Goal: Find specific page/section: Find specific page/section

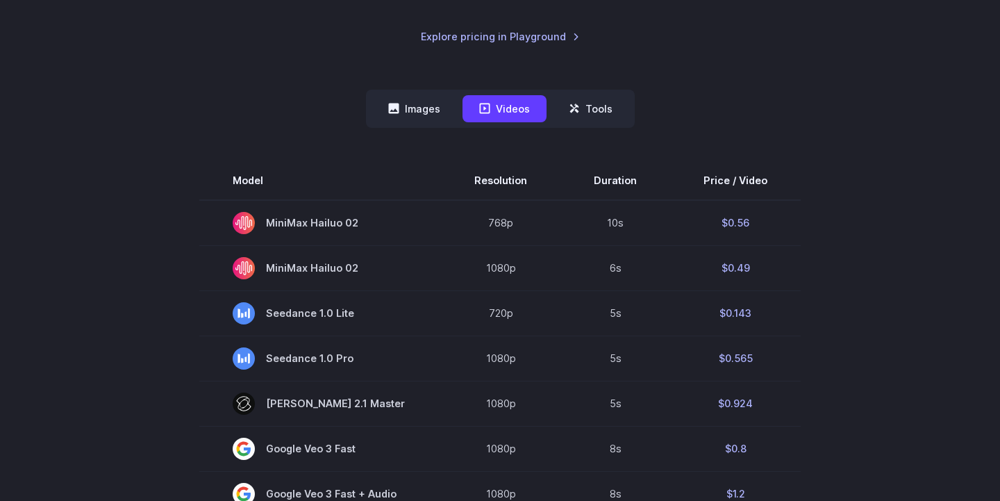
scroll to position [310, 0]
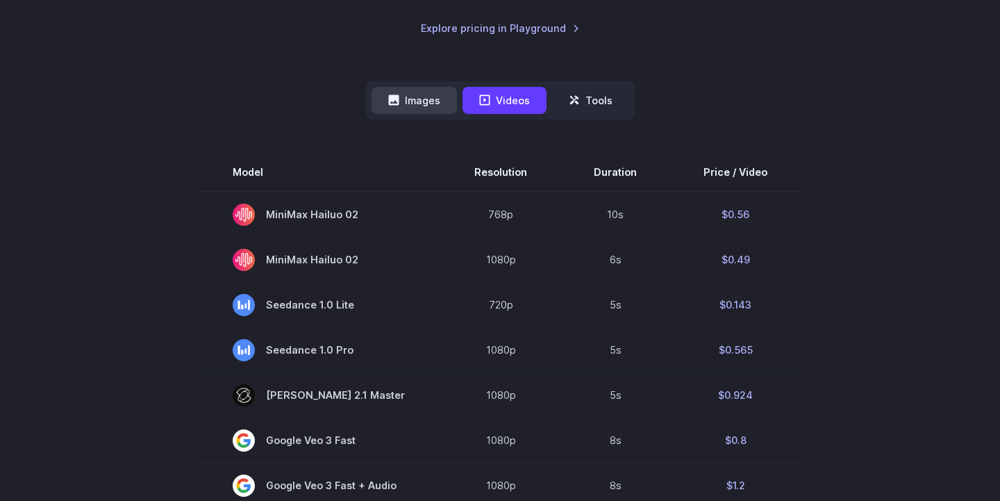
click at [428, 105] on button "Images" at bounding box center [414, 100] width 85 height 27
click at [413, 96] on button "Images" at bounding box center [414, 100] width 85 height 27
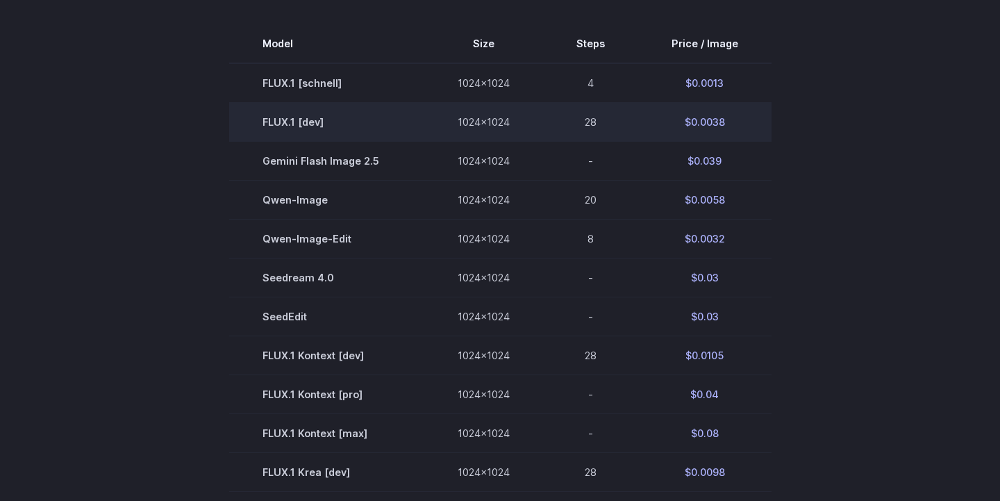
scroll to position [0, 0]
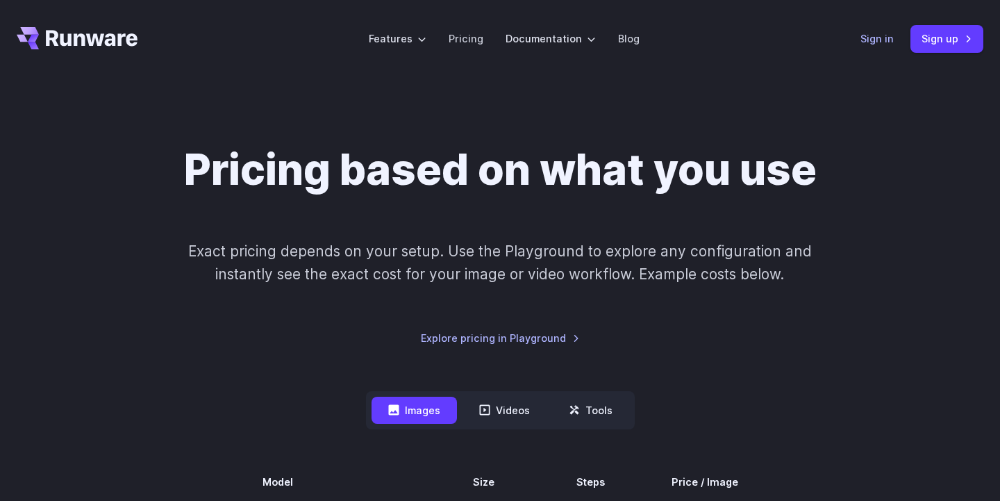
click at [879, 36] on link "Sign in" at bounding box center [877, 39] width 33 height 16
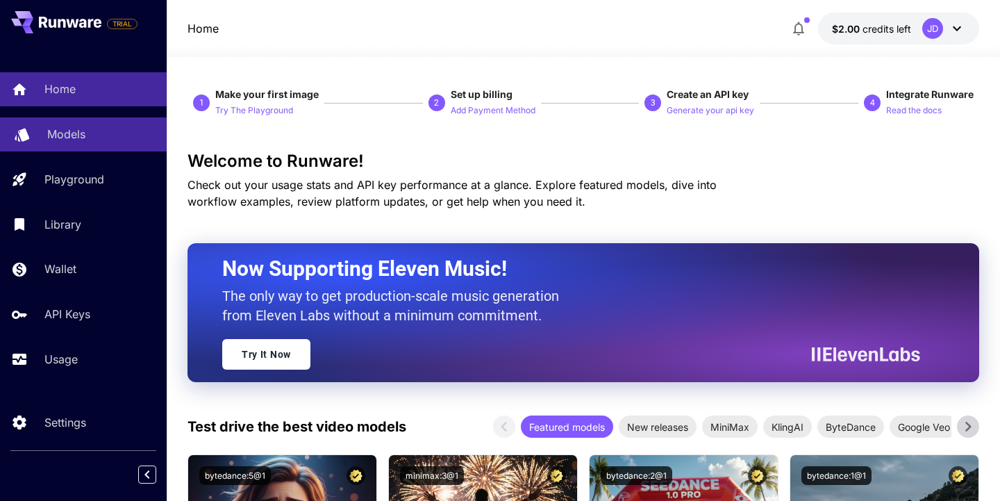
click at [83, 131] on p "Models" at bounding box center [66, 134] width 38 height 17
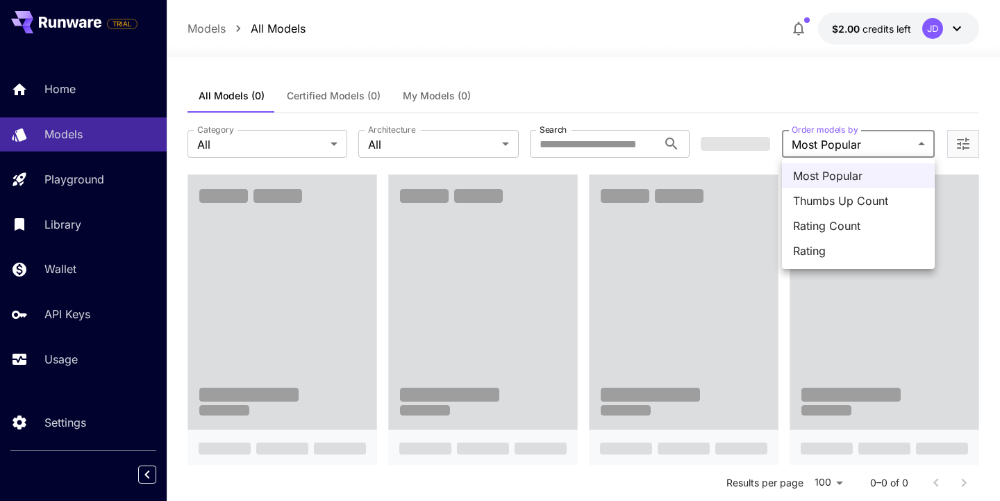
click at [754, 111] on div at bounding box center [500, 250] width 1000 height 501
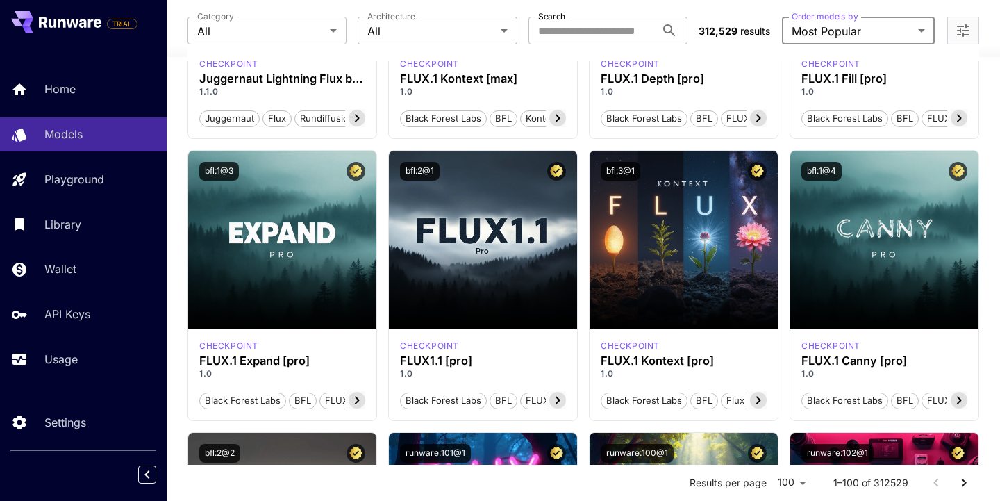
scroll to position [586, 0]
